Goal: Task Accomplishment & Management: Manage account settings

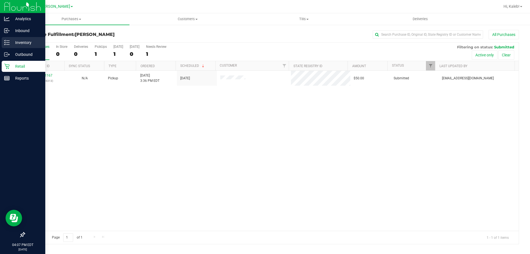
click at [4, 47] on div "Inventory" at bounding box center [24, 42] width 44 height 11
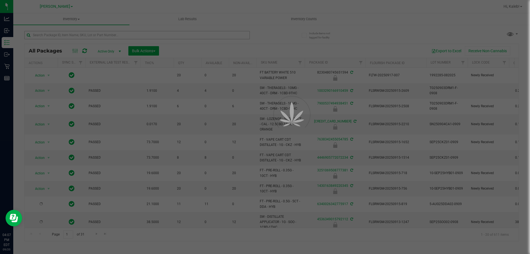
click at [137, 35] on div at bounding box center [265, 127] width 530 height 254
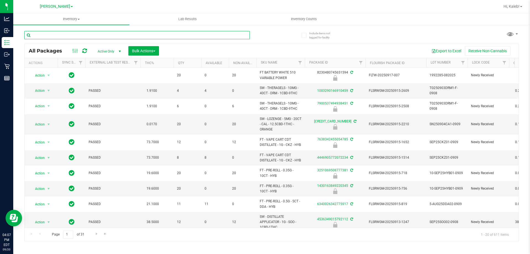
click at [137, 35] on input "text" at bounding box center [136, 35] width 225 height 8
type input "9928054965109686"
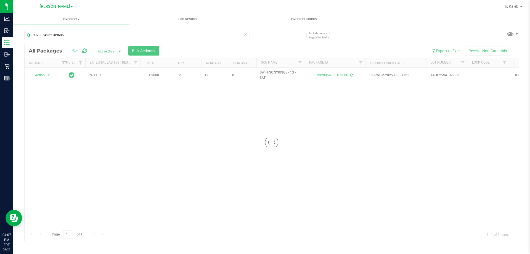
click at [39, 83] on div at bounding box center [272, 142] width 494 height 197
click at [41, 75] on span "Action" at bounding box center [37, 75] width 15 height 8
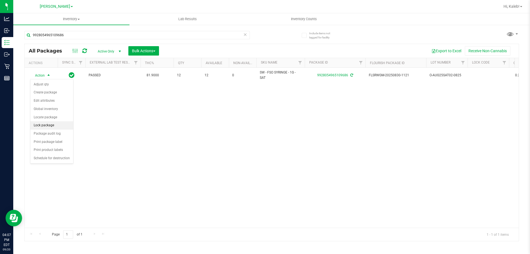
click at [39, 125] on li "Lock package" at bounding box center [51, 125] width 43 height 8
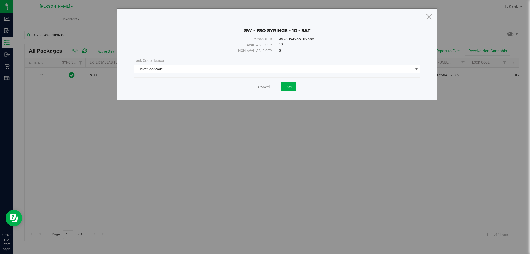
click at [159, 70] on span "Select lock code" at bounding box center [273, 69] width 279 height 8
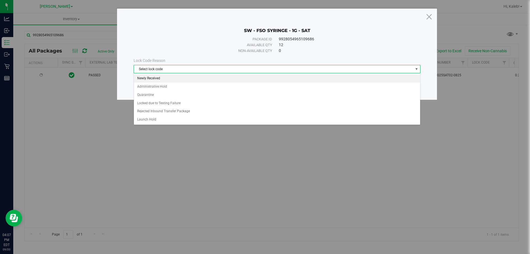
click at [156, 81] on li "Newly Received" at bounding box center [277, 78] width 286 height 8
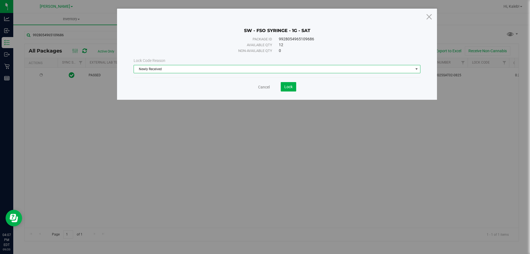
click at [279, 90] on save-button "Lock" at bounding box center [283, 86] width 26 height 9
click at [282, 90] on button "Lock" at bounding box center [288, 86] width 15 height 9
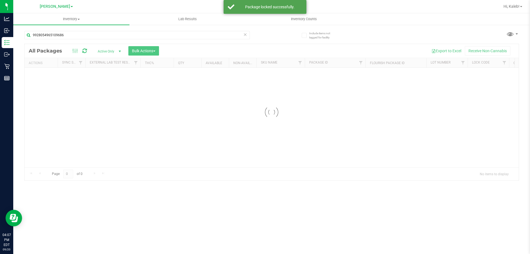
click at [264, 164] on div at bounding box center [272, 112] width 494 height 136
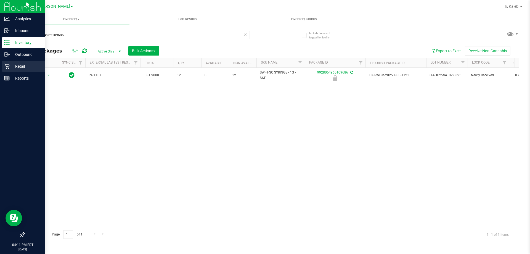
click at [6, 67] on icon at bounding box center [7, 66] width 6 height 6
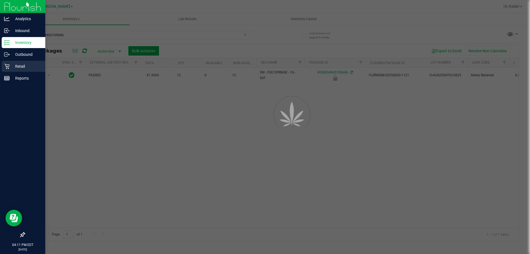
click at [6, 67] on icon at bounding box center [7, 66] width 6 height 6
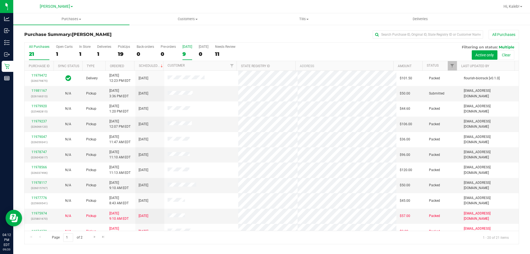
click at [185, 53] on div "9" at bounding box center [187, 54] width 10 height 6
click at [0, 0] on input "[DATE] 9" at bounding box center [0, 0] width 0 height 0
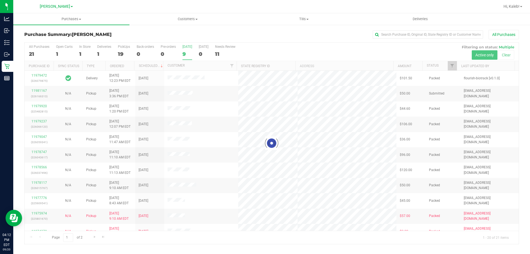
click at [175, 29] on div "Purchase Summary: [PERSON_NAME] All Purchases Loading... All Purchases 21 Open …" at bounding box center [271, 136] width 517 height 225
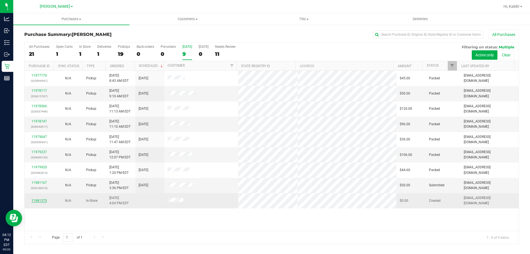
click at [42, 200] on link "11981375" at bounding box center [38, 200] width 15 height 4
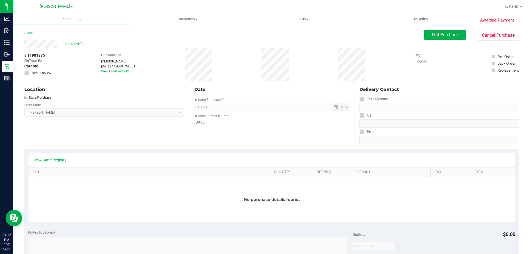
click at [76, 43] on span "View Profile" at bounding box center [76, 44] width 22 height 6
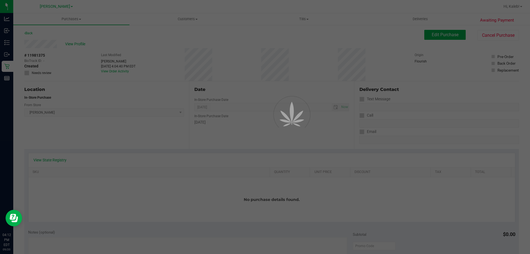
click at [76, 43] on div at bounding box center [265, 127] width 530 height 254
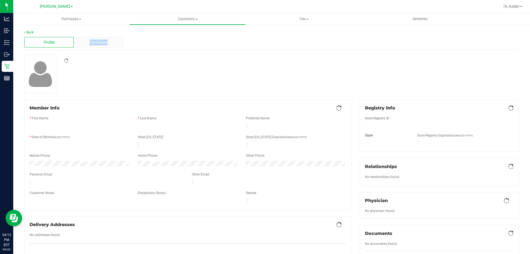
click at [76, 43] on div "Purchases" at bounding box center [98, 42] width 49 height 10
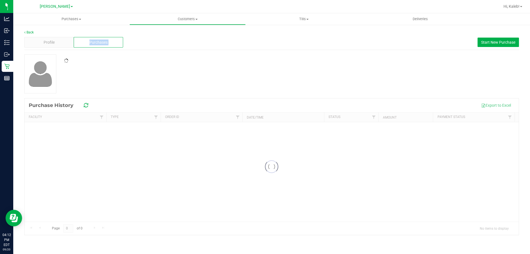
drag, startPoint x: 76, startPoint y: 43, endPoint x: 197, endPoint y: 65, distance: 123.0
click at [98, 51] on div "Back Profile Purchases Start New Purchase Loading... Purchase History Export to…" at bounding box center [271, 132] width 495 height 205
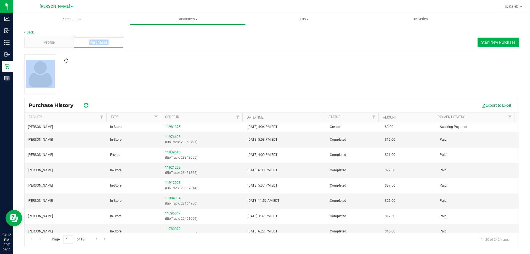
click at [197, 65] on div at bounding box center [271, 73] width 503 height 39
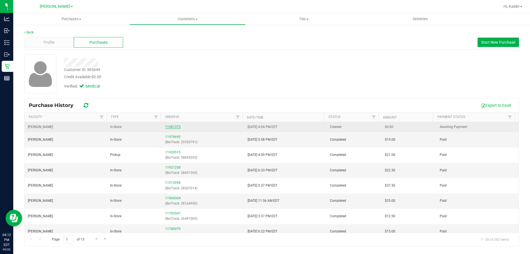
click at [170, 127] on link "11981375" at bounding box center [172, 127] width 15 height 4
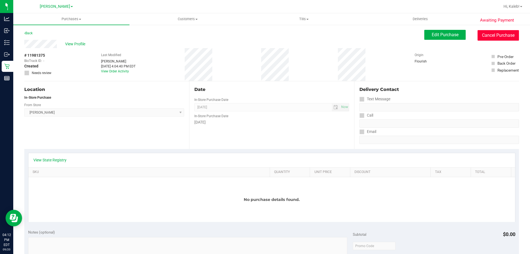
click at [494, 39] on button "Cancel Purchase" at bounding box center [497, 35] width 41 height 10
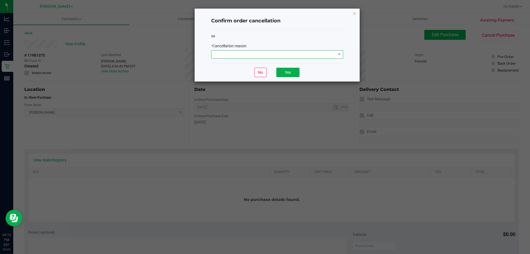
click at [258, 53] on span at bounding box center [273, 55] width 124 height 8
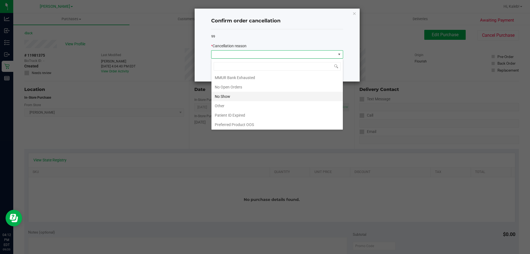
scroll to position [39, 0]
click at [231, 107] on li "Other" at bounding box center [276, 104] width 131 height 9
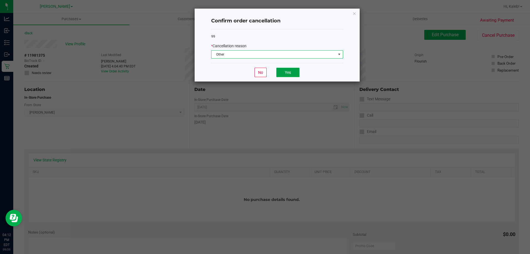
click at [296, 70] on button "Yes" at bounding box center [287, 72] width 23 height 9
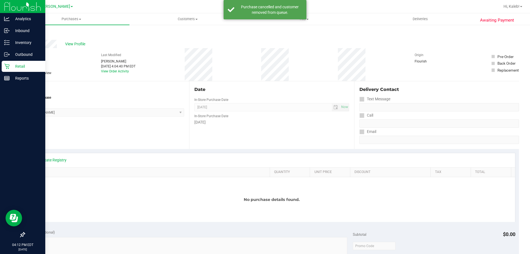
click at [15, 64] on p "Retail" at bounding box center [26, 66] width 33 height 7
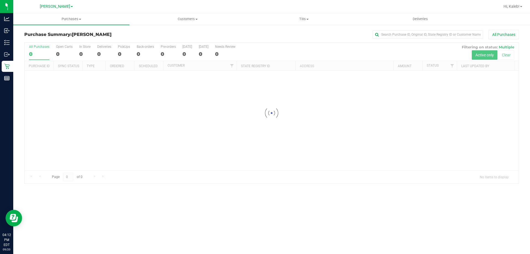
click at [185, 51] on div at bounding box center [272, 113] width 494 height 141
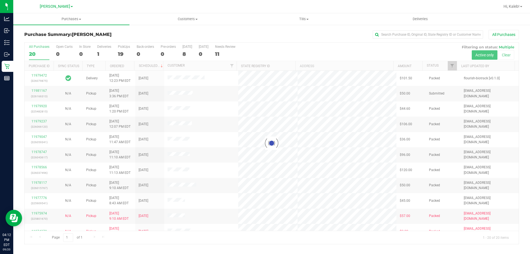
click at [185, 52] on div at bounding box center [272, 143] width 494 height 201
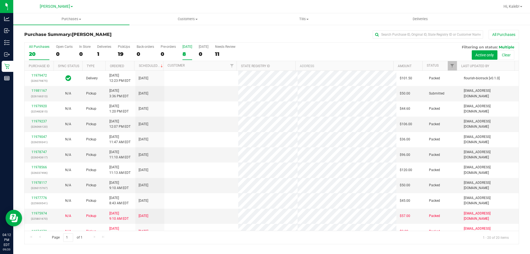
click at [185, 49] on label "[DATE] 8" at bounding box center [187, 52] width 10 height 15
click at [0, 0] on input "[DATE] 8" at bounding box center [0, 0] width 0 height 0
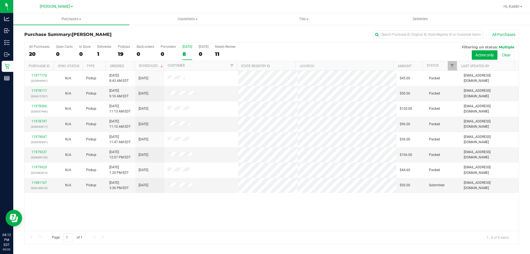
click at [273, 201] on div "11977776 (325909541) N/A Pickup [DATE] 8:43 AM EDT 9/20/2025 $45.00 Packed [EMA…" at bounding box center [272, 151] width 494 height 160
click at [36, 183] on link "11981167" at bounding box center [38, 183] width 15 height 4
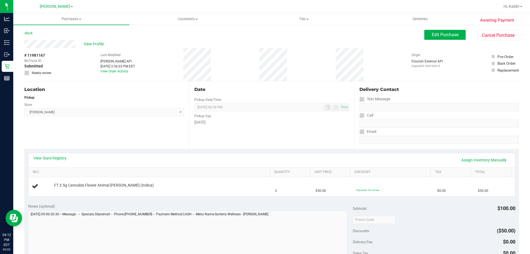
click at [202, 140] on div "Date Pickup Date/Time [DATE] Now [DATE] 08:30 PM Now Pickup Day [DATE]" at bounding box center [271, 115] width 165 height 68
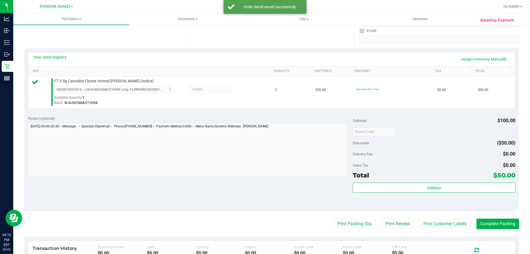
scroll to position [103, 0]
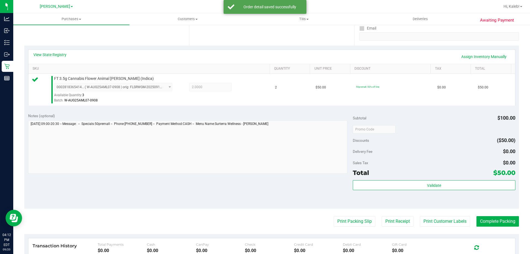
click at [416, 194] on div "Validate" at bounding box center [434, 192] width 162 height 25
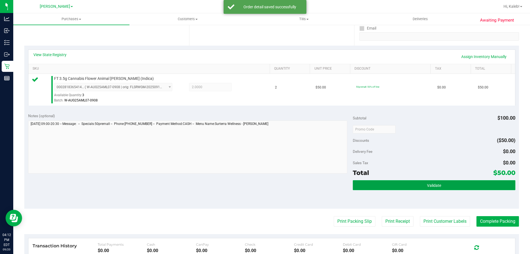
click at [417, 189] on button "Validate" at bounding box center [434, 185] width 162 height 10
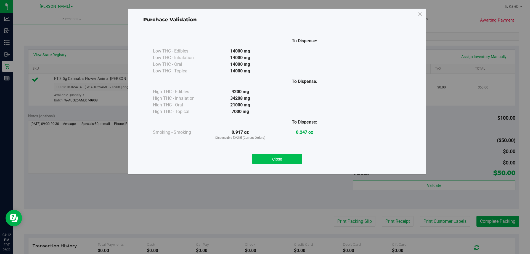
click at [262, 154] on button "Close" at bounding box center [277, 159] width 50 height 10
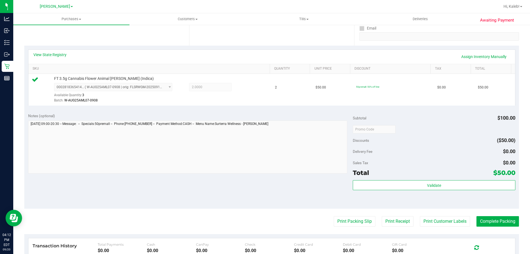
click at [354, 216] on purchase-details "Back Edit Purchase Cancel Purchase View Profile # 11981167 BioTrack ID: - Submi…" at bounding box center [271, 132] width 495 height 410
click at [353, 222] on button "Print Packing Slip" at bounding box center [355, 221] width 42 height 10
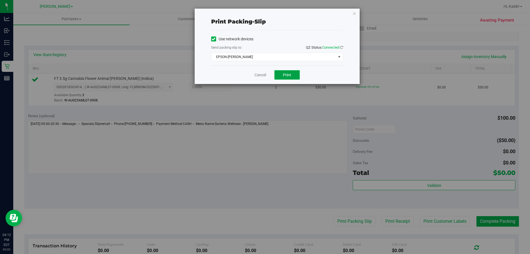
click at [280, 74] on button "Print" at bounding box center [286, 74] width 25 height 9
click at [285, 40] on div "Use network devices" at bounding box center [277, 39] width 132 height 8
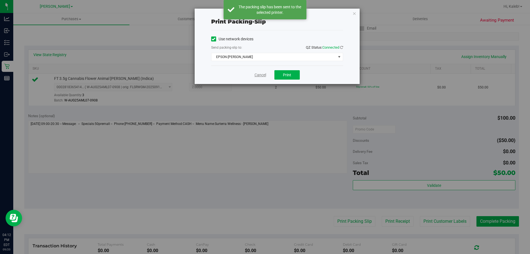
click at [260, 74] on link "Cancel" at bounding box center [260, 75] width 12 height 6
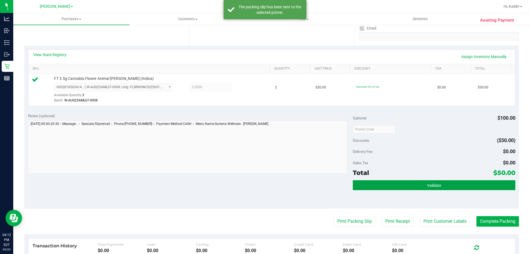
click at [394, 183] on button "Validate" at bounding box center [434, 185] width 162 height 10
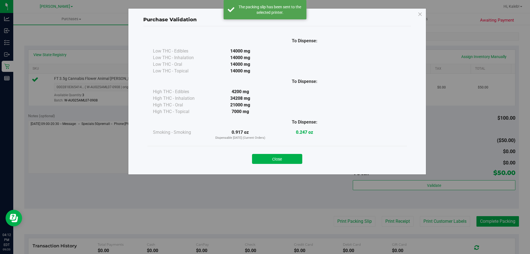
click at [271, 153] on div "Close" at bounding box center [277, 157] width 251 height 14
click at [271, 155] on button "Close" at bounding box center [277, 159] width 50 height 10
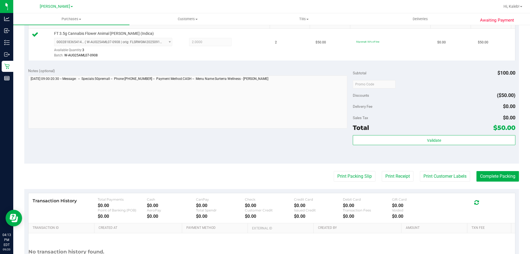
scroll to position [198, 0]
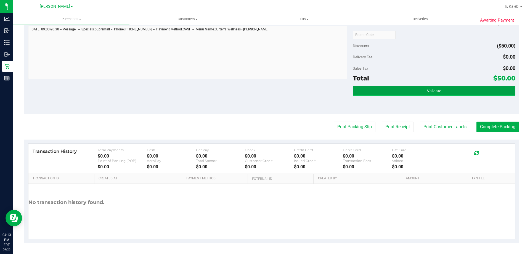
click at [444, 94] on button "Validate" at bounding box center [434, 91] width 162 height 10
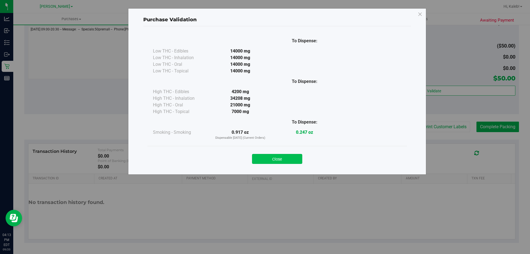
click at [292, 160] on button "Close" at bounding box center [277, 159] width 50 height 10
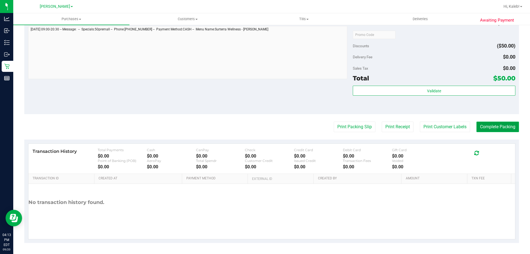
click at [498, 123] on button "Complete Packing" at bounding box center [497, 126] width 43 height 10
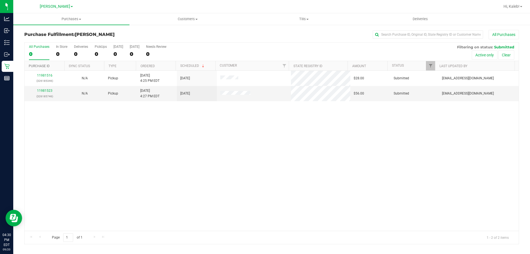
click at [46, 67] on link "Purchase ID" at bounding box center [39, 66] width 21 height 4
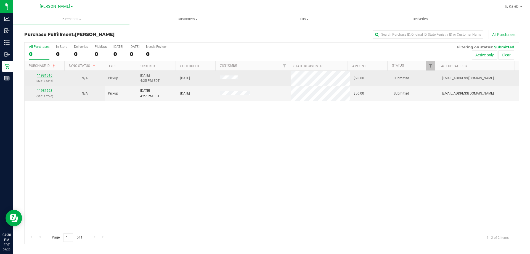
click at [46, 76] on link "11981516" at bounding box center [44, 75] width 15 height 4
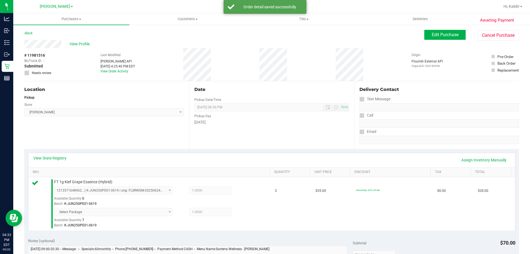
scroll to position [219, 0]
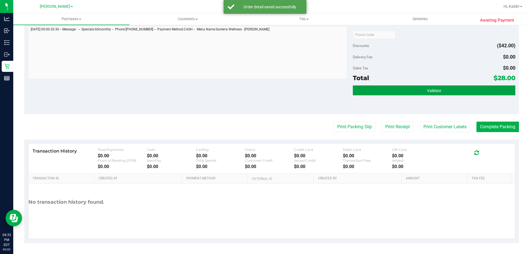
click at [390, 92] on button "Validate" at bounding box center [434, 90] width 162 height 10
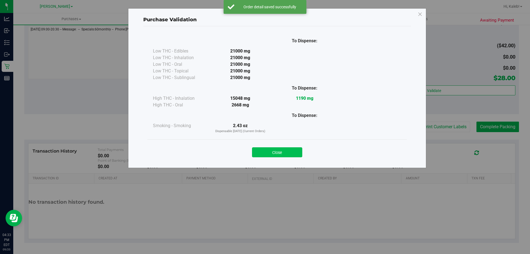
click at [298, 155] on button "Close" at bounding box center [277, 152] width 50 height 10
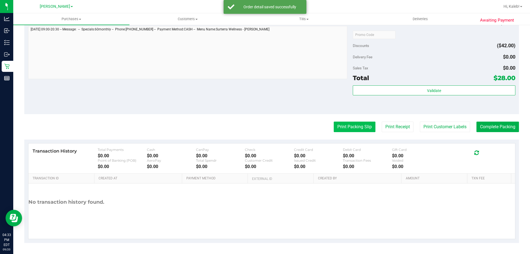
click at [346, 126] on button "Print Packing Slip" at bounding box center [355, 126] width 42 height 10
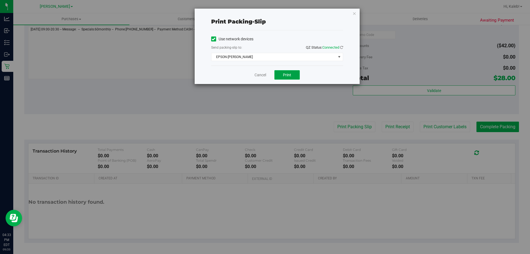
click at [289, 72] on button "Print" at bounding box center [286, 74] width 25 height 9
click at [276, 39] on div "Use network devices" at bounding box center [277, 39] width 132 height 8
click at [257, 75] on link "Cancel" at bounding box center [260, 75] width 12 height 6
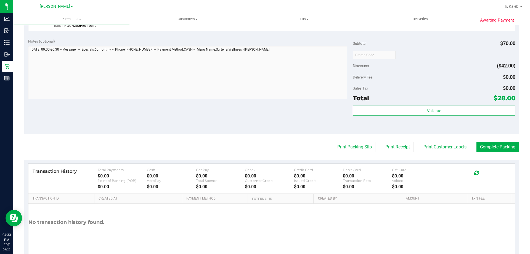
scroll to position [189, 0]
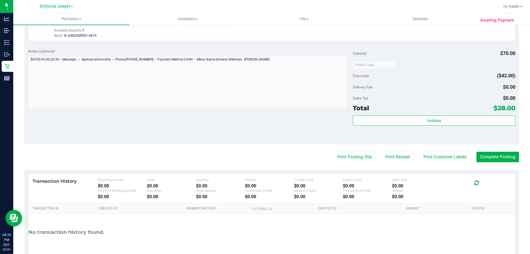
click at [412, 134] on div "Validate" at bounding box center [434, 127] width 162 height 25
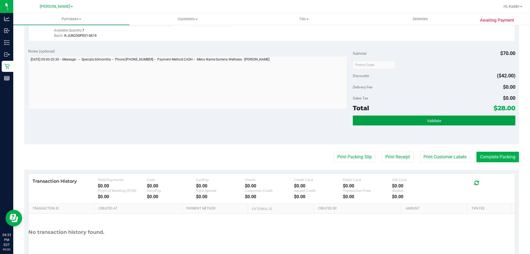
click at [411, 124] on button "Validate" at bounding box center [434, 120] width 162 height 10
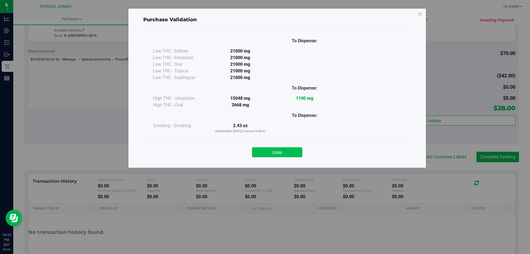
click at [285, 154] on button "Close" at bounding box center [277, 152] width 50 height 10
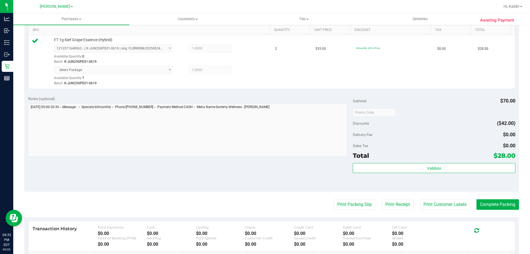
scroll to position [219, 0]
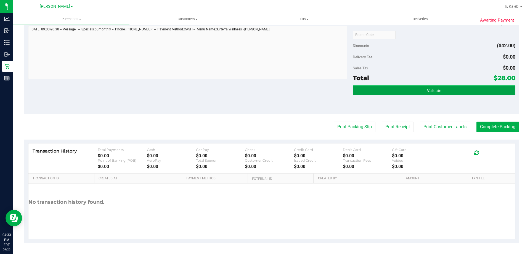
click at [418, 94] on button "Validate" at bounding box center [434, 90] width 162 height 10
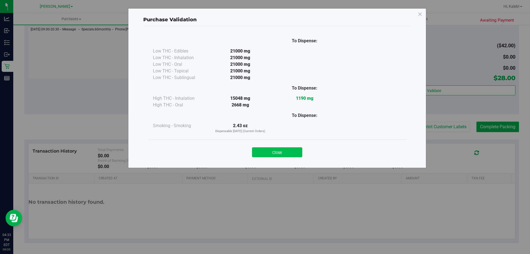
click at [261, 149] on button "Close" at bounding box center [277, 152] width 50 height 10
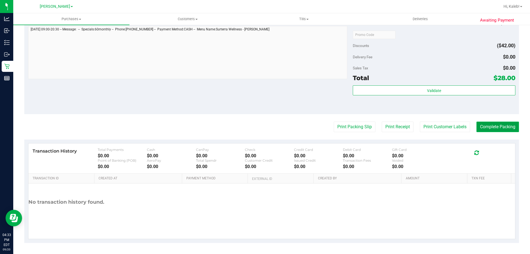
click at [497, 130] on button "Complete Packing" at bounding box center [497, 126] width 43 height 10
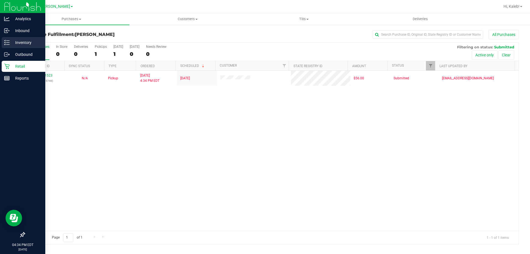
click at [11, 41] on p "Inventory" at bounding box center [26, 42] width 33 height 7
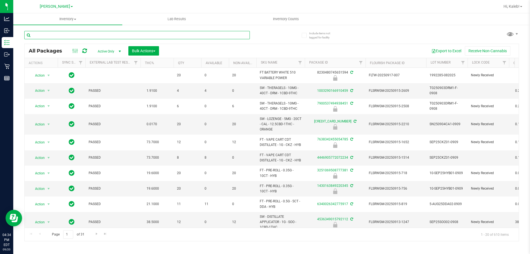
click at [75, 33] on input "text" at bounding box center [136, 35] width 225 height 8
type input "t12"
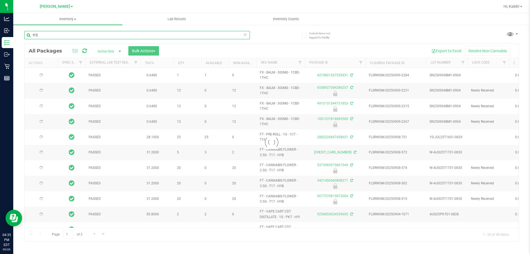
type input "[DATE]"
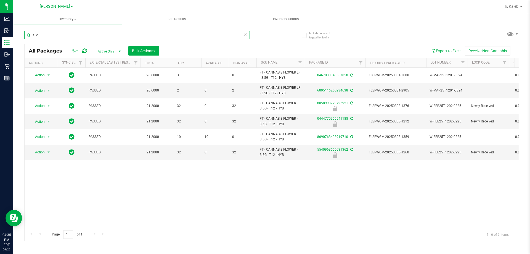
type input "t12"
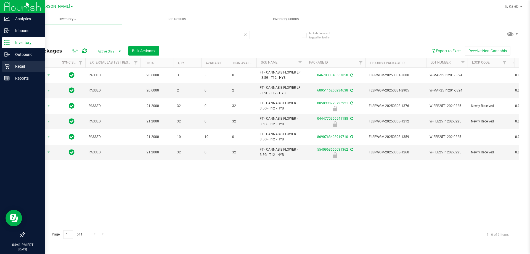
click at [13, 63] on p "Retail" at bounding box center [26, 66] width 33 height 7
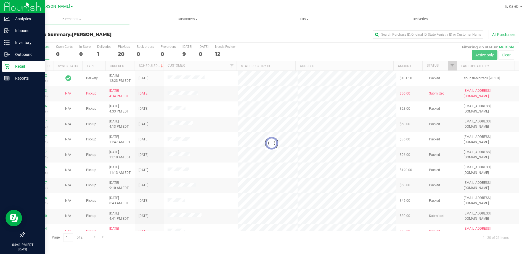
click at [184, 53] on div at bounding box center [272, 143] width 494 height 201
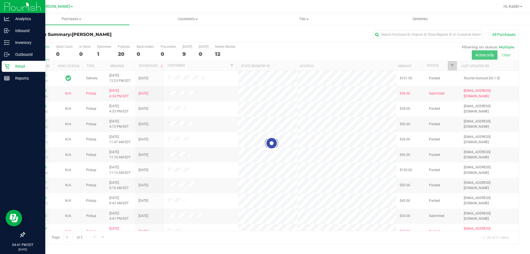
click at [184, 53] on div at bounding box center [272, 143] width 494 height 201
click at [184, 53] on div "9" at bounding box center [187, 54] width 10 height 6
click at [0, 0] on input "[DATE] 9" at bounding box center [0, 0] width 0 height 0
click at [184, 53] on div at bounding box center [272, 143] width 494 height 201
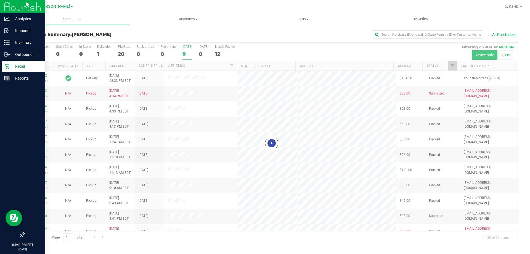
click at [184, 53] on div at bounding box center [272, 143] width 494 height 201
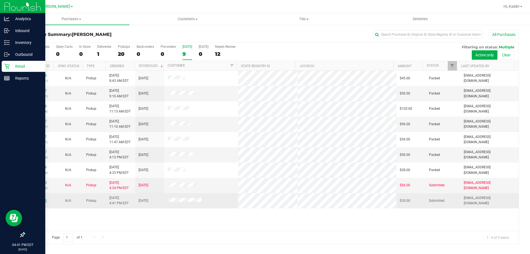
click at [38, 200] on link "11981620" at bounding box center [38, 200] width 15 height 4
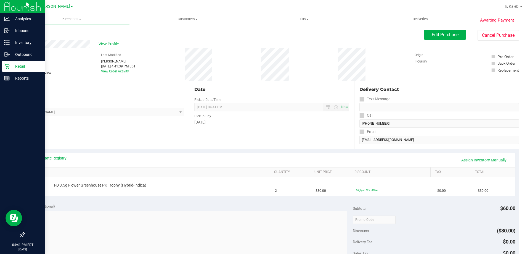
click at [120, 125] on div "Location Pickup Store [PERSON_NAME] Select Store [PERSON_NAME][GEOGRAPHIC_DATA]…" at bounding box center [106, 115] width 165 height 68
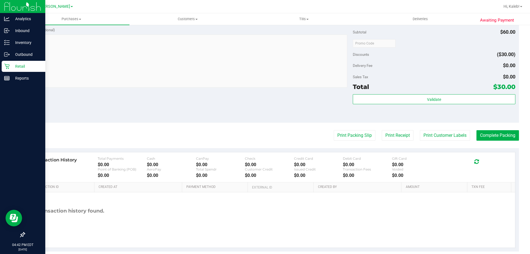
scroll to position [198, 0]
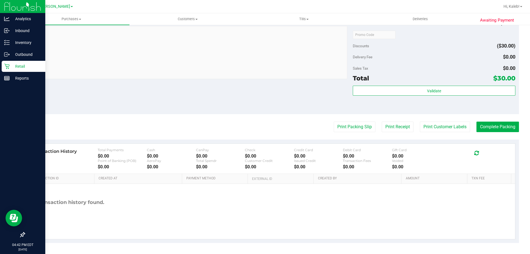
click at [428, 78] on div "Total $30.00" at bounding box center [434, 78] width 162 height 10
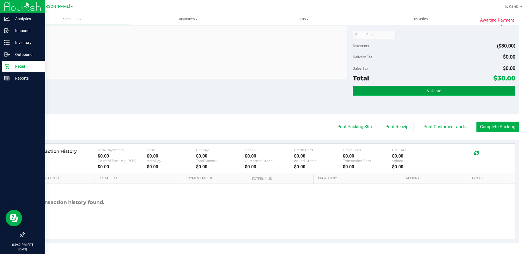
click at [414, 95] on button "Validate" at bounding box center [434, 91] width 162 height 10
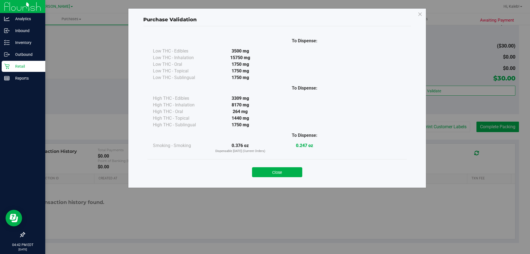
click at [281, 186] on div "Purchase Validation To Dispense: Low THC - Edibles 3500 mg" at bounding box center [277, 97] width 298 height 179
click at [290, 172] on button "Close" at bounding box center [277, 172] width 50 height 10
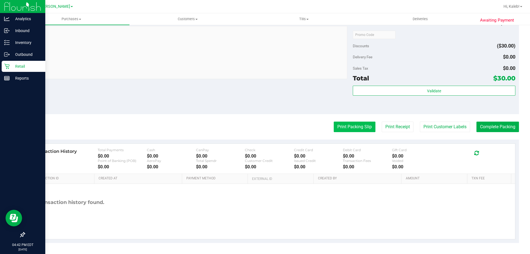
click at [361, 124] on button "Print Packing Slip" at bounding box center [355, 126] width 42 height 10
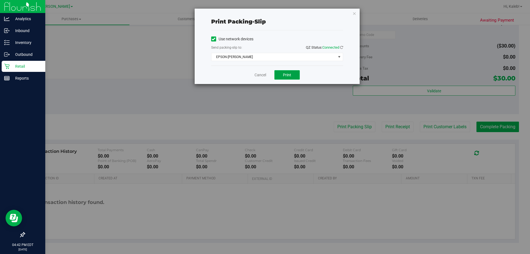
click at [285, 71] on button "Print" at bounding box center [286, 74] width 25 height 9
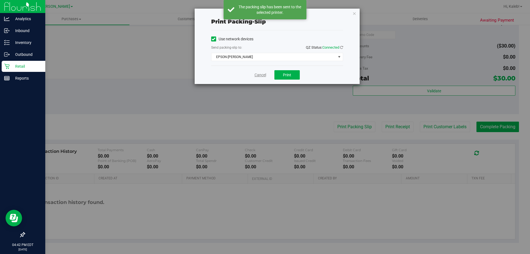
click at [258, 74] on link "Cancel" at bounding box center [260, 75] width 12 height 6
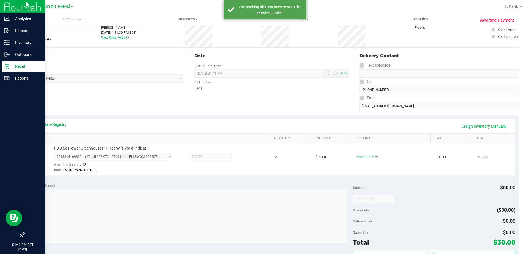
scroll to position [0, 0]
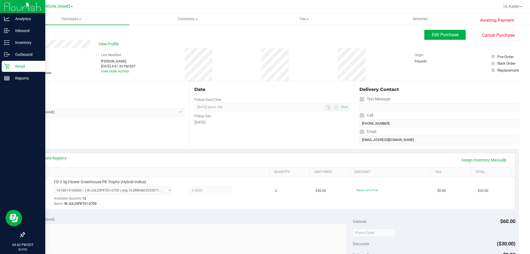
click at [310, 109] on span "[DATE] 04:41 PM Now" at bounding box center [271, 107] width 155 height 8
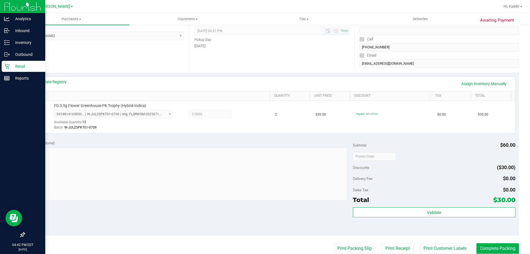
scroll to position [198, 0]
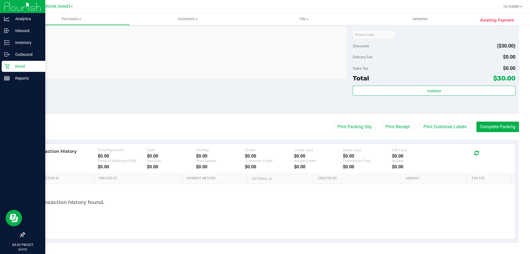
click at [410, 100] on div "Validate" at bounding box center [434, 98] width 162 height 25
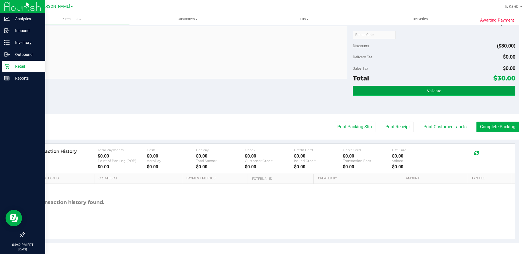
click at [398, 86] on button "Validate" at bounding box center [434, 91] width 162 height 10
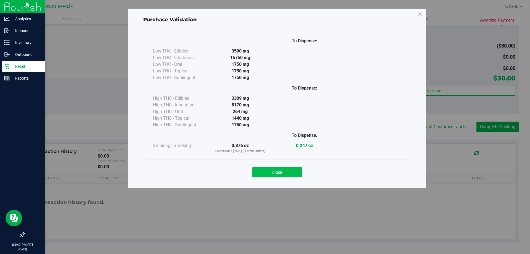
click at [281, 171] on button "Close" at bounding box center [277, 172] width 50 height 10
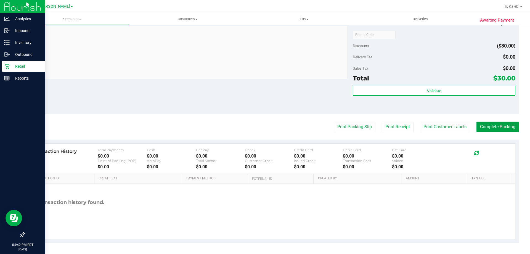
click at [491, 122] on button "Complete Packing" at bounding box center [497, 126] width 43 height 10
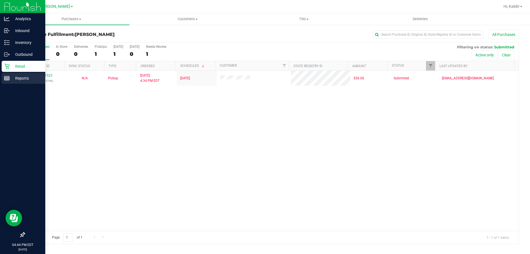
click at [11, 77] on p "Reports" at bounding box center [26, 78] width 33 height 7
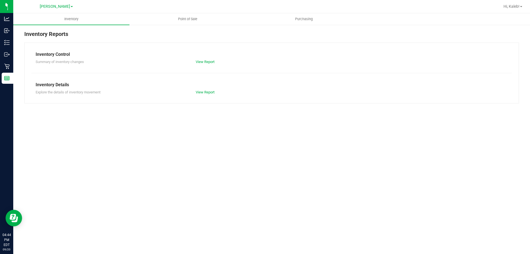
click at [201, 11] on div at bounding box center [299, 6] width 401 height 11
click at [198, 14] on uib-tab-heading "Point of Sale" at bounding box center [188, 19] width 116 height 11
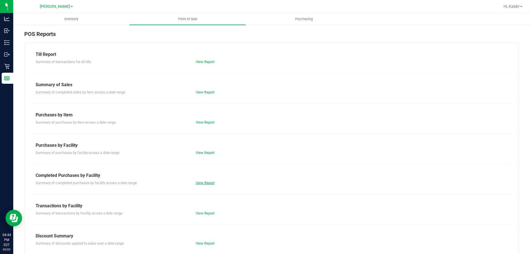
click at [199, 183] on link "View Report" at bounding box center [205, 183] width 19 height 4
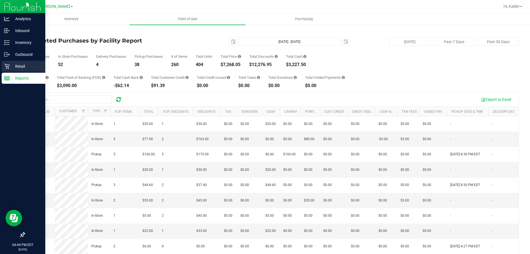
click at [11, 63] on div "Retail" at bounding box center [24, 66] width 44 height 11
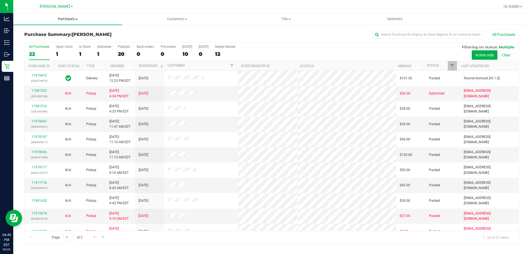
click at [65, 16] on uib-tab-heading "Purchases Summary of purchases Fulfillment All purchases" at bounding box center [67, 19] width 109 height 12
click at [55, 22] on uib-tab-heading "Purchases Summary of purchases Fulfillment All purchases" at bounding box center [67, 19] width 109 height 12
click at [182, 38] on div "Purchase Summary: [PERSON_NAME] All Purchases" at bounding box center [271, 36] width 495 height 12
click at [184, 58] on label "[DATE] 10" at bounding box center [187, 52] width 10 height 15
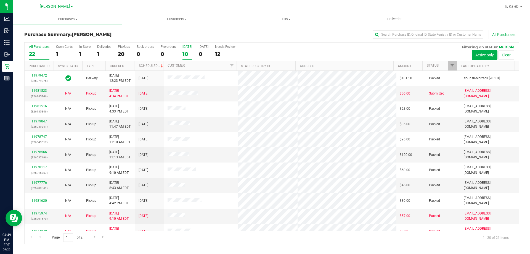
click at [0, 0] on input "[DATE] 10" at bounding box center [0, 0] width 0 height 0
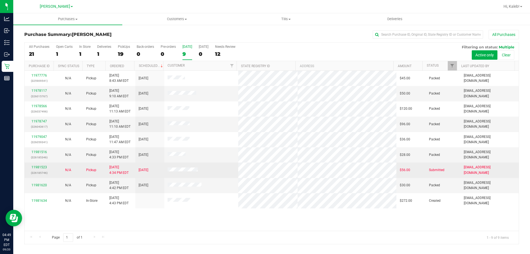
click at [35, 163] on td "11981523 (326185746)" at bounding box center [39, 169] width 29 height 15
click at [34, 165] on link "11981523" at bounding box center [38, 167] width 15 height 4
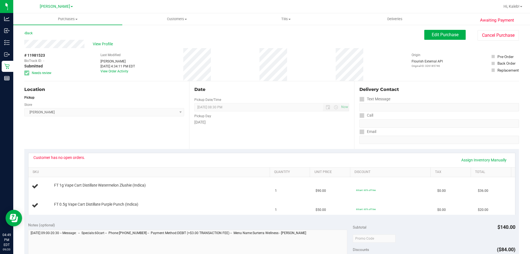
click at [69, 12] on div "[PERSON_NAME]" at bounding box center [57, 6] width 83 height 11
click at [65, 23] on uib-tab-heading "Purchases Summary of purchases Fulfillment All purchases" at bounding box center [67, 19] width 109 height 12
click at [34, 38] on span "Fulfillment" at bounding box center [30, 40] width 34 height 5
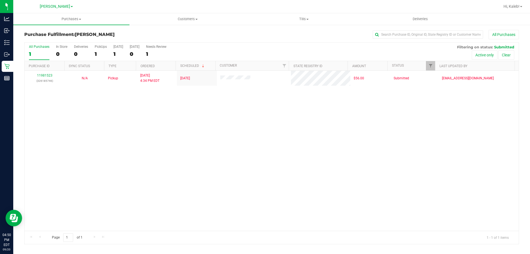
click at [527, 132] on div "Purchase Fulfillment: [PERSON_NAME] All Purchases All Purchases 1 In Store 0 De…" at bounding box center [271, 136] width 517 height 225
click at [281, 132] on div "11981523 (326185746) N/A Pickup [DATE] 4:34 PM EDT 9/20/2025 $56.00 Submitted […" at bounding box center [272, 151] width 494 height 160
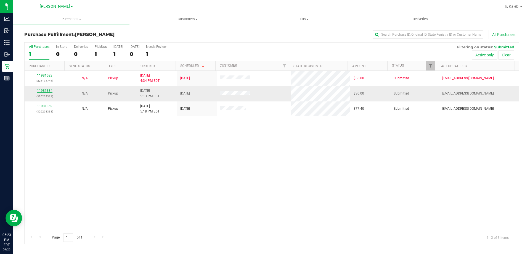
click at [45, 91] on link "11981834" at bounding box center [44, 91] width 15 height 4
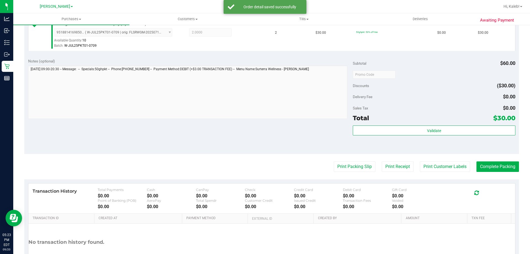
scroll to position [198, 0]
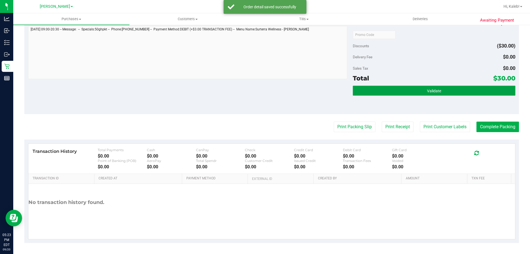
click at [423, 86] on button "Validate" at bounding box center [434, 91] width 162 height 10
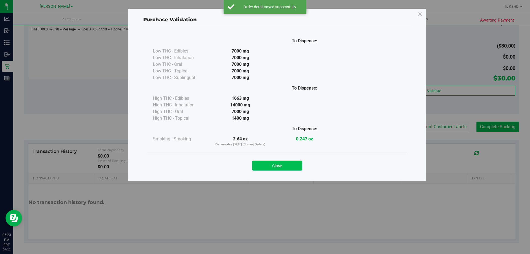
click at [294, 167] on button "Close" at bounding box center [277, 165] width 50 height 10
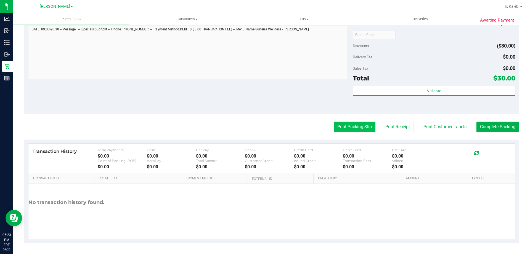
click at [355, 129] on button "Print Packing Slip" at bounding box center [355, 126] width 42 height 10
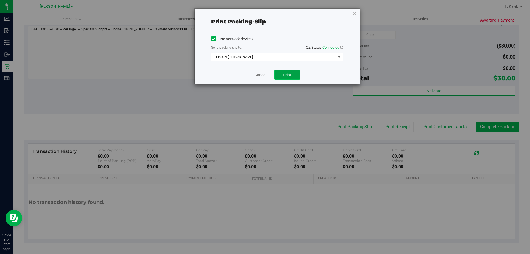
click at [293, 72] on button "Print" at bounding box center [286, 74] width 25 height 9
click at [256, 74] on link "Cancel" at bounding box center [260, 75] width 12 height 6
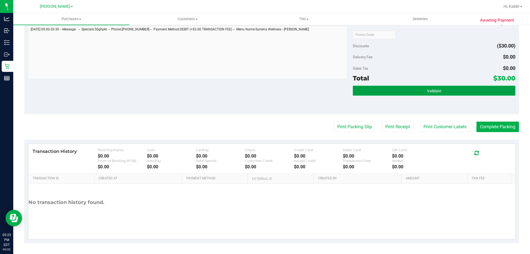
click at [391, 87] on button "Validate" at bounding box center [434, 91] width 162 height 10
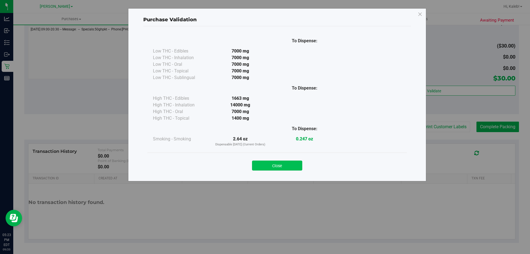
click at [273, 164] on button "Close" at bounding box center [277, 165] width 50 height 10
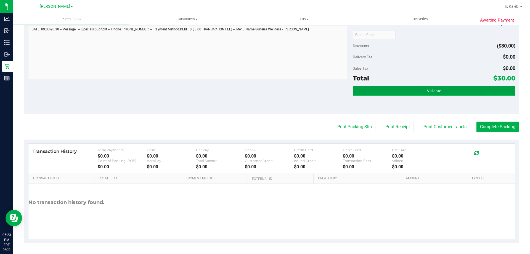
click at [391, 87] on button "Validate" at bounding box center [434, 91] width 162 height 10
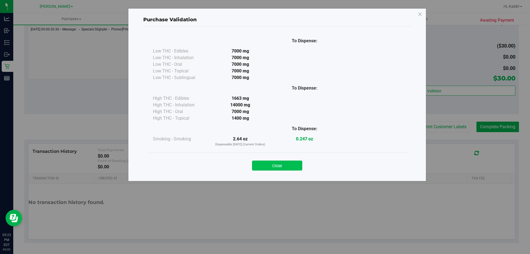
click at [280, 165] on button "Close" at bounding box center [277, 165] width 50 height 10
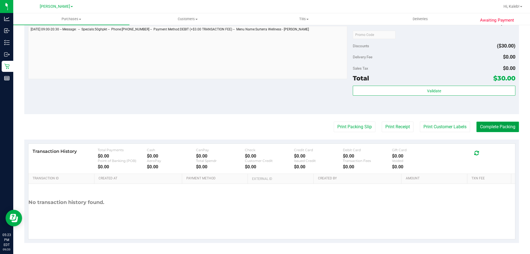
click at [487, 126] on button "Complete Packing" at bounding box center [497, 126] width 43 height 10
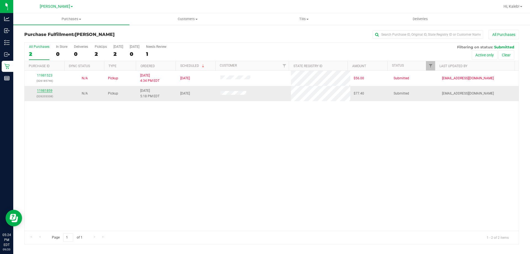
click at [46, 91] on link "11981859" at bounding box center [44, 91] width 15 height 4
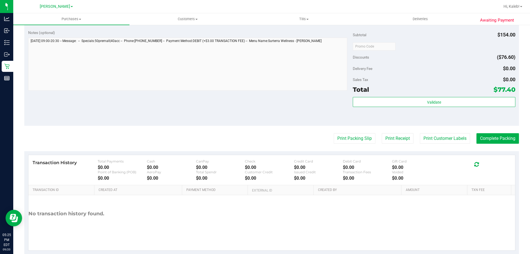
scroll to position [262, 0]
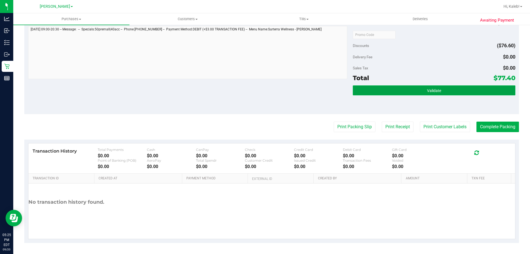
click at [397, 87] on button "Validate" at bounding box center [434, 90] width 162 height 10
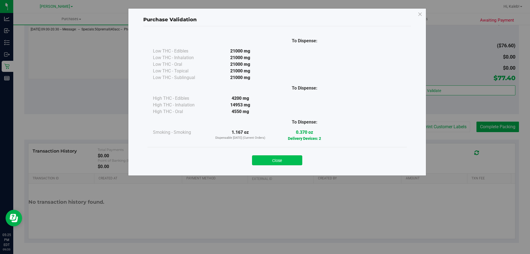
click at [268, 158] on button "Close" at bounding box center [277, 160] width 50 height 10
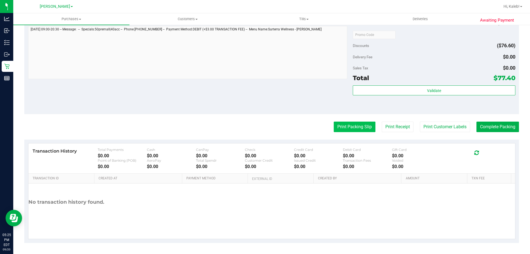
click at [347, 129] on button "Print Packing Slip" at bounding box center [355, 126] width 42 height 10
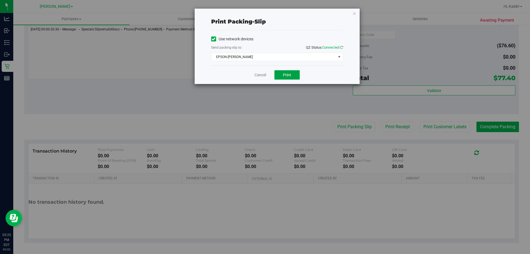
click at [283, 75] on span "Print" at bounding box center [287, 75] width 8 height 4
click at [252, 83] on div "Cancel Print" at bounding box center [277, 74] width 132 height 18
click at [255, 75] on link "Cancel" at bounding box center [260, 75] width 12 height 6
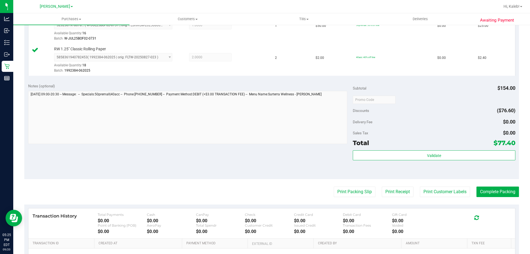
scroll to position [191, 0]
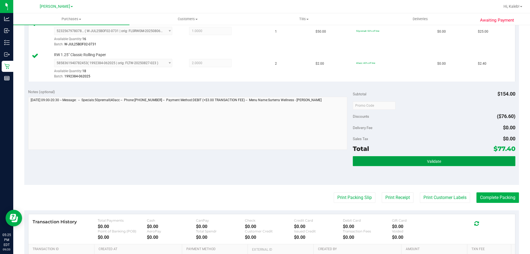
click at [387, 165] on button "Validate" at bounding box center [434, 161] width 162 height 10
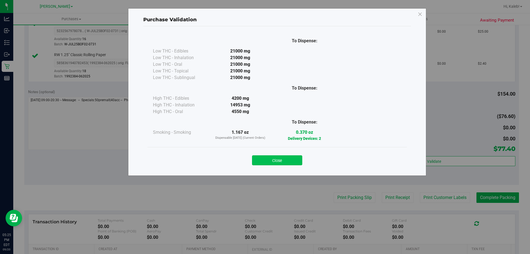
click at [274, 163] on button "Close" at bounding box center [277, 160] width 50 height 10
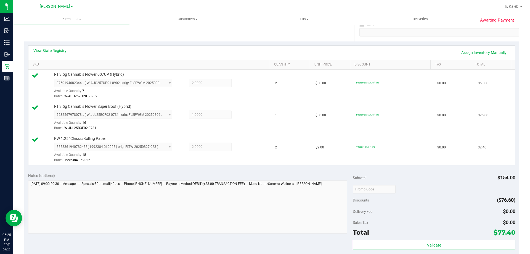
scroll to position [262, 0]
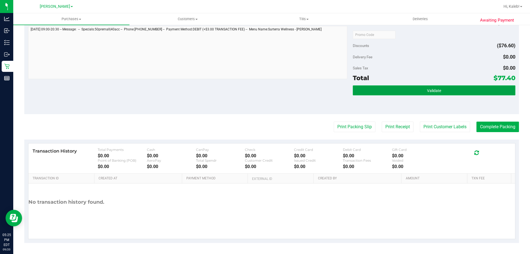
click at [422, 91] on button "Validate" at bounding box center [434, 90] width 162 height 10
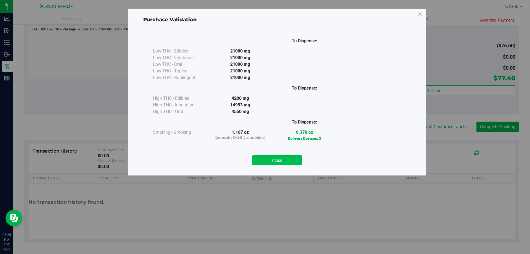
click at [290, 160] on button "Close" at bounding box center [277, 160] width 50 height 10
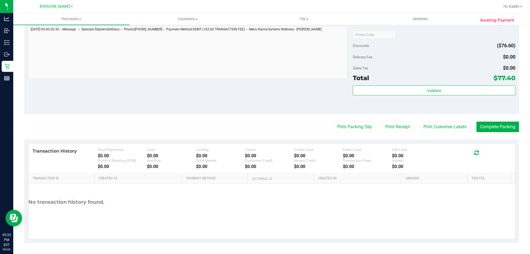
click at [503, 116] on purchase-details "Back Edit Purchase Cancel Purchase View Profile # 11981859 BioTrack ID: - Submi…" at bounding box center [271, 5] width 495 height 474
click at [491, 122] on button "Complete Packing" at bounding box center [497, 126] width 43 height 10
